Goal: Task Accomplishment & Management: Complete application form

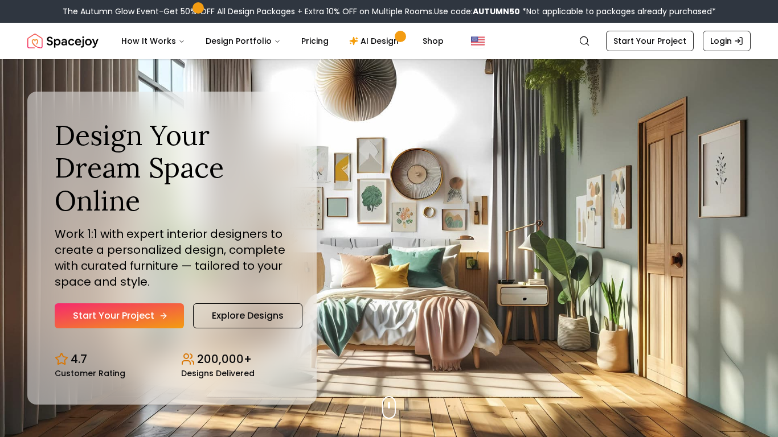
click at [108, 310] on link "Start Your Project" at bounding box center [119, 316] width 129 height 25
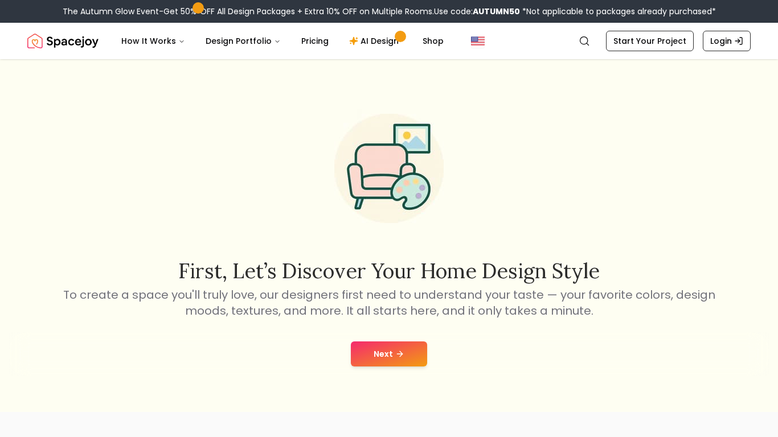
click at [388, 358] on button "Next" at bounding box center [389, 354] width 76 height 25
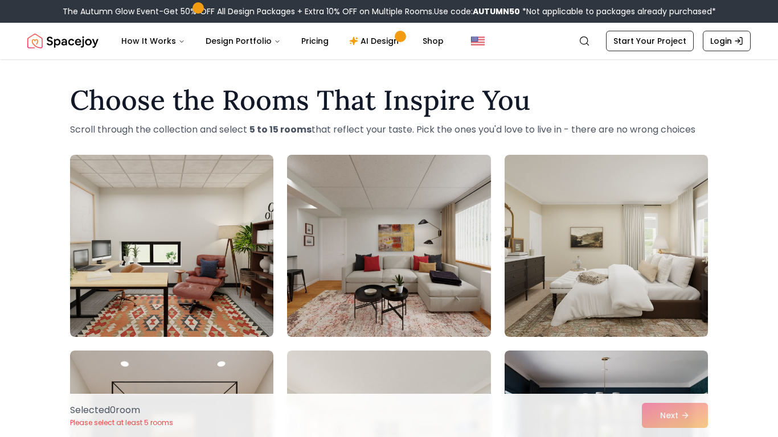
scroll to position [23, 0]
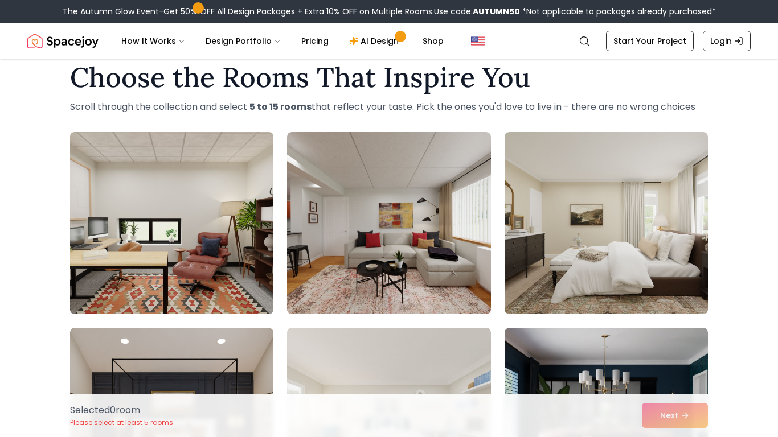
click at [118, 280] on img at bounding box center [172, 223] width 214 height 191
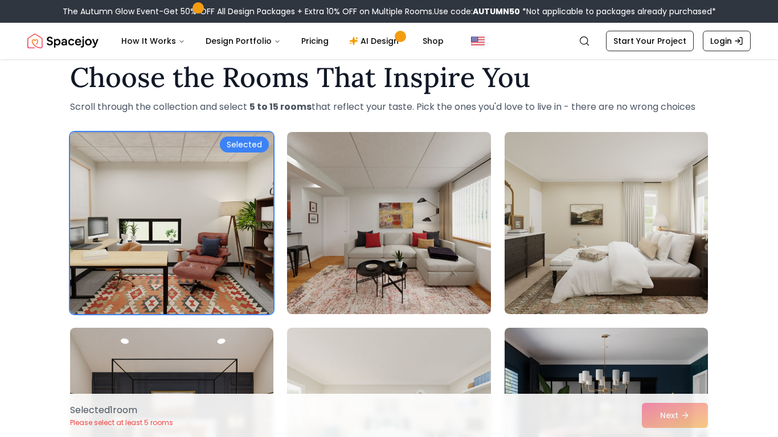
click at [232, 139] on div "Selected" at bounding box center [244, 145] width 49 height 16
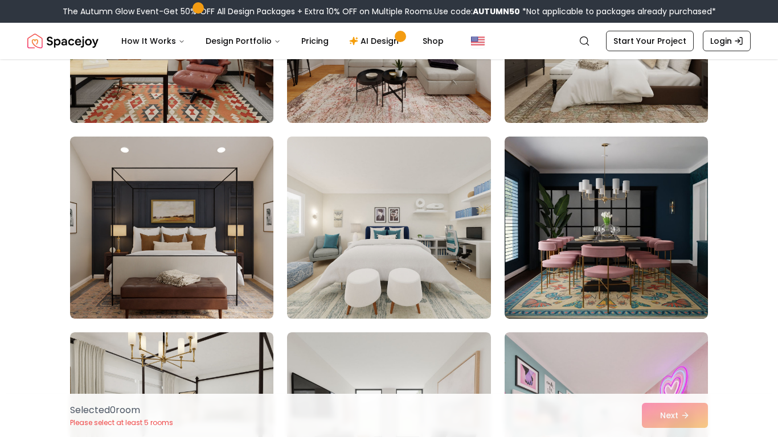
scroll to position [228, 0]
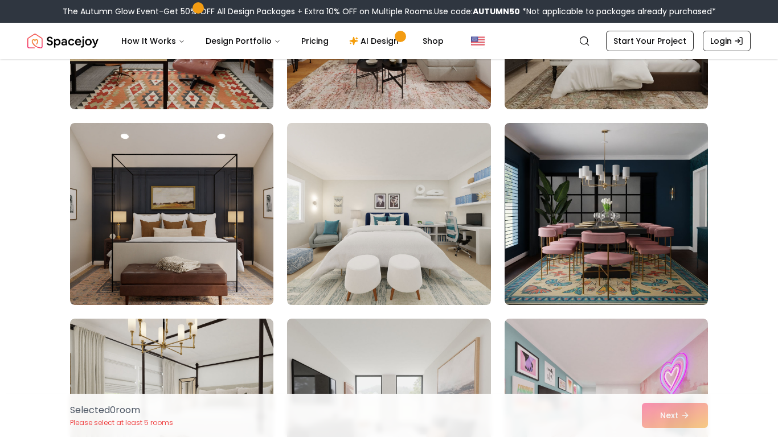
click at [497, 244] on div at bounding box center [389, 312] width 638 height 770
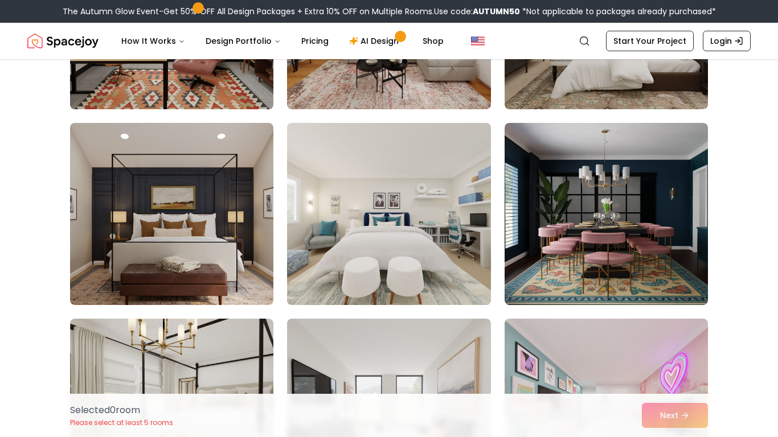
click at [433, 294] on img at bounding box center [389, 213] width 214 height 191
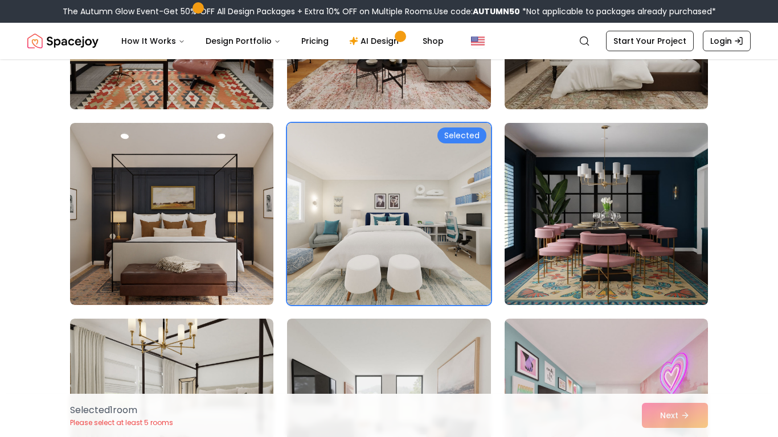
click at [539, 266] on img at bounding box center [606, 213] width 214 height 191
